Goal: Task Accomplishment & Management: Use online tool/utility

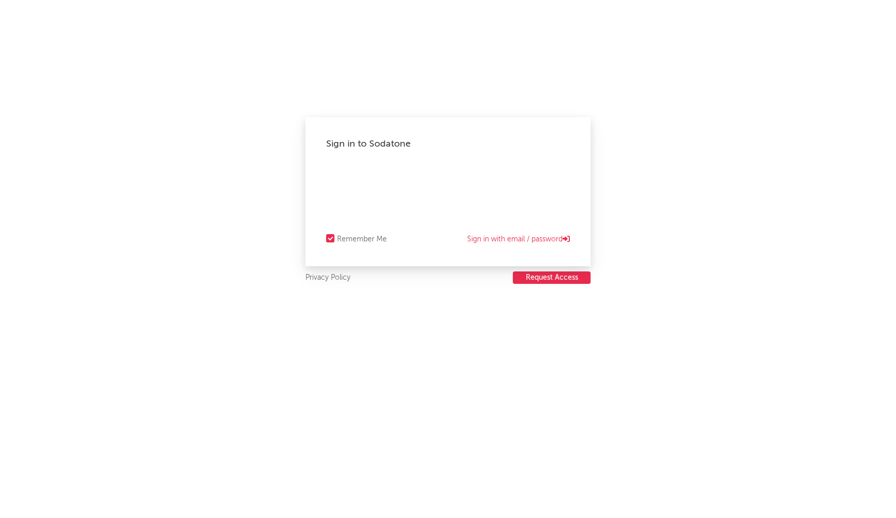
select select "recorded_music"
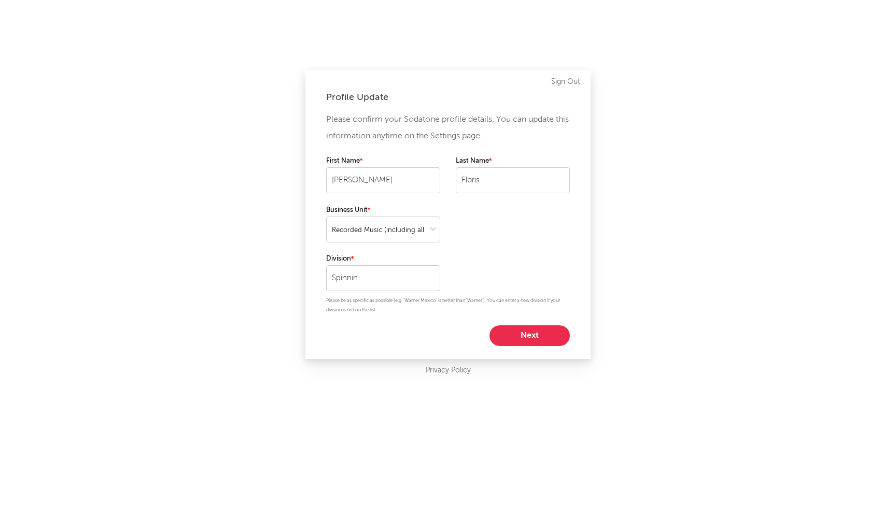
click at [534, 335] on button "Next" at bounding box center [529, 336] width 80 height 21
select select "marketing"
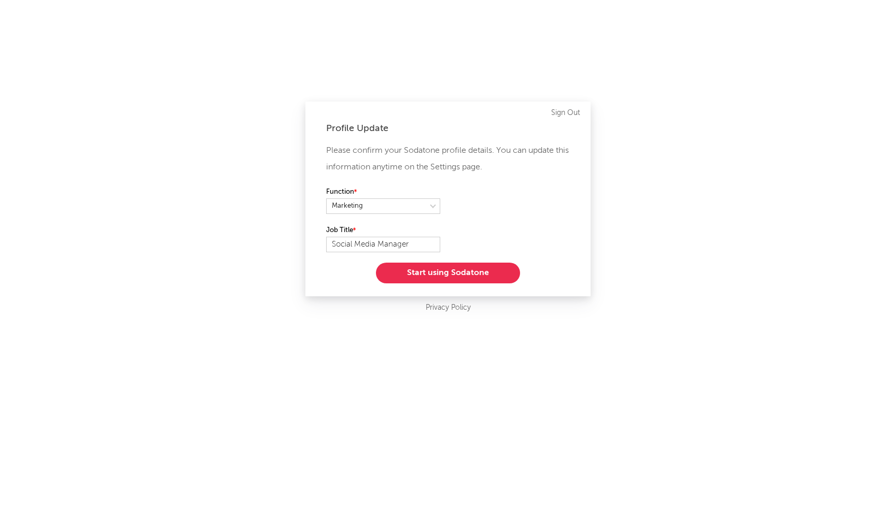
click at [446, 265] on button "Start using Sodatone" at bounding box center [448, 273] width 144 height 21
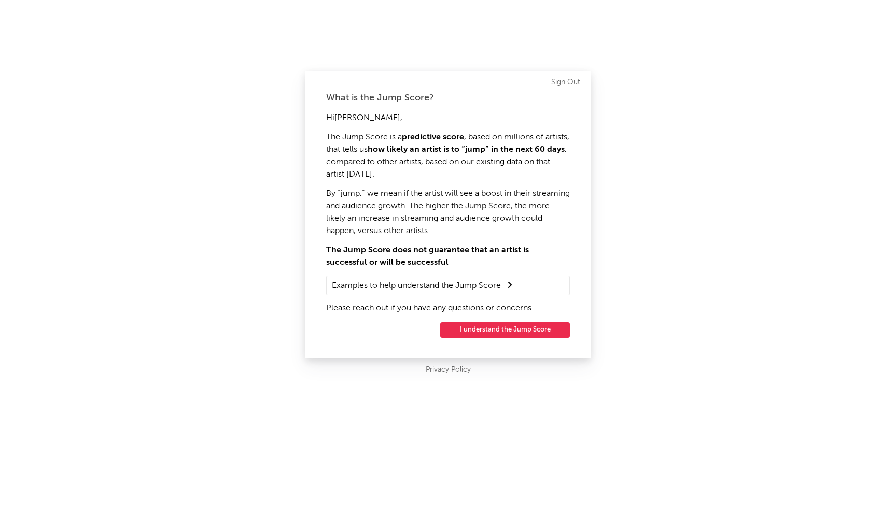
click at [496, 329] on button "I understand the Jump Score" at bounding box center [505, 331] width 130 height 16
